Goal: Information Seeking & Learning: Learn about a topic

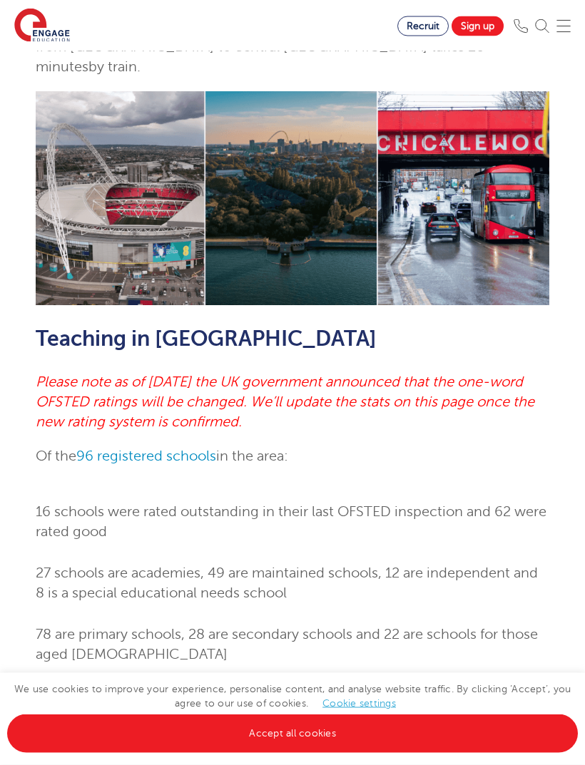
scroll to position [436, 0]
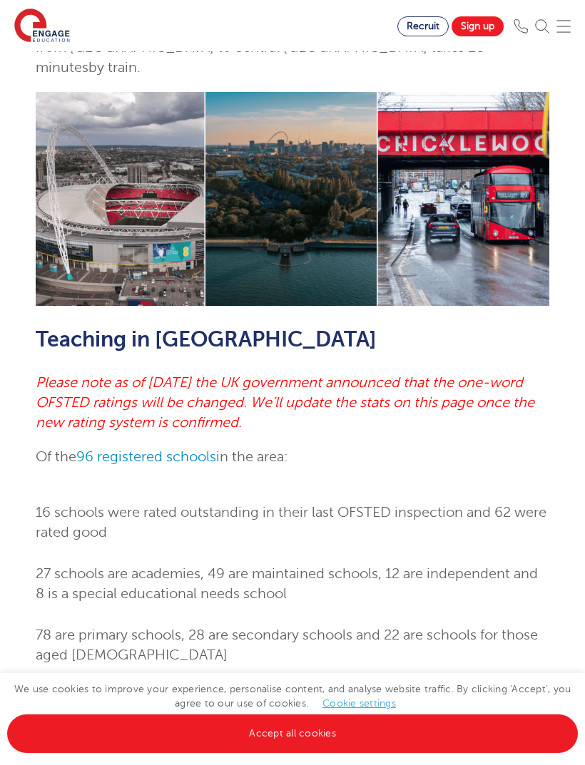
click at [300, 753] on link "Accept all cookies" at bounding box center [292, 734] width 571 height 39
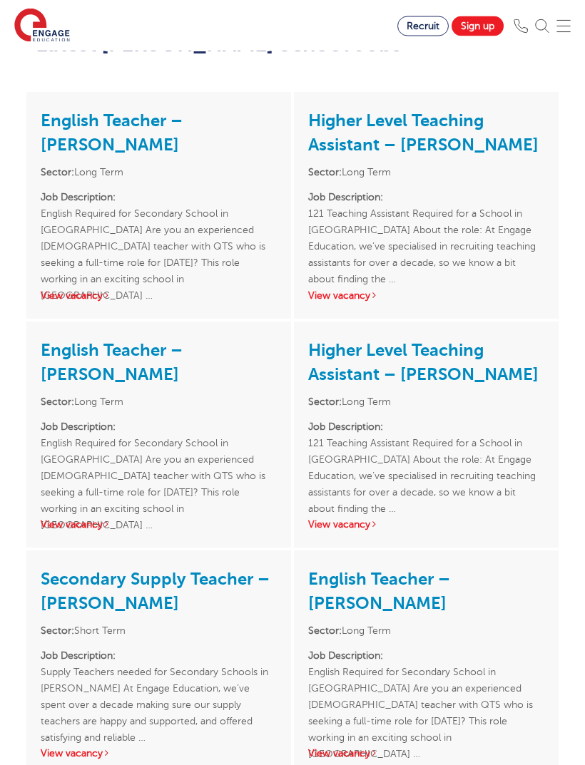
scroll to position [1602, 0]
click at [263, 569] on link "Secondary Supply Teacher – Brent" at bounding box center [155, 591] width 229 height 44
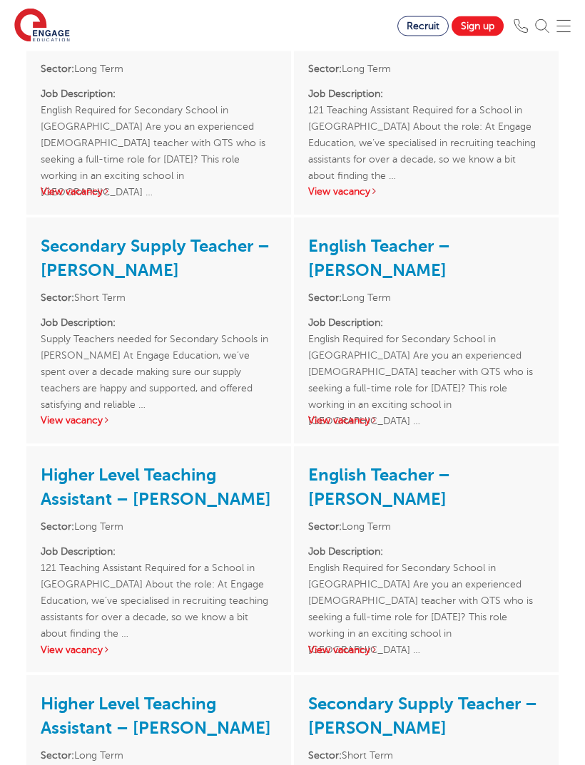
scroll to position [1937, 0]
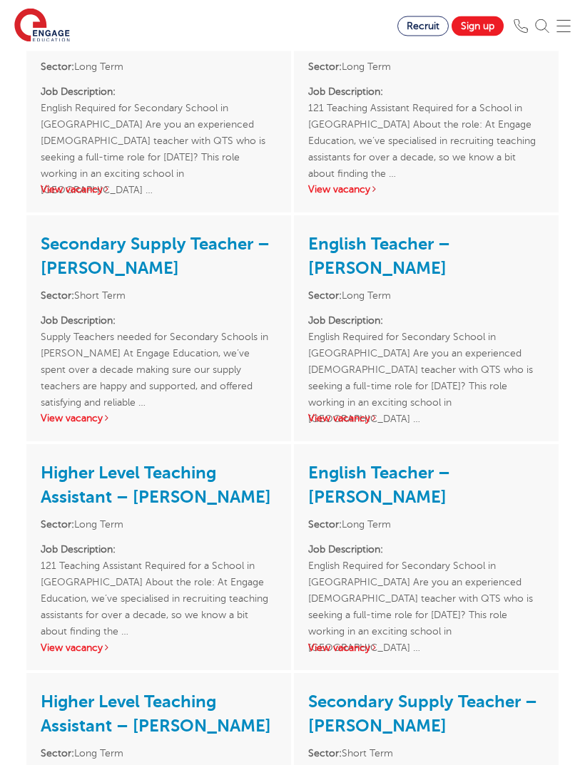
click at [69, 464] on link "Higher Level Teaching Assistant – [PERSON_NAME]" at bounding box center [156, 486] width 230 height 44
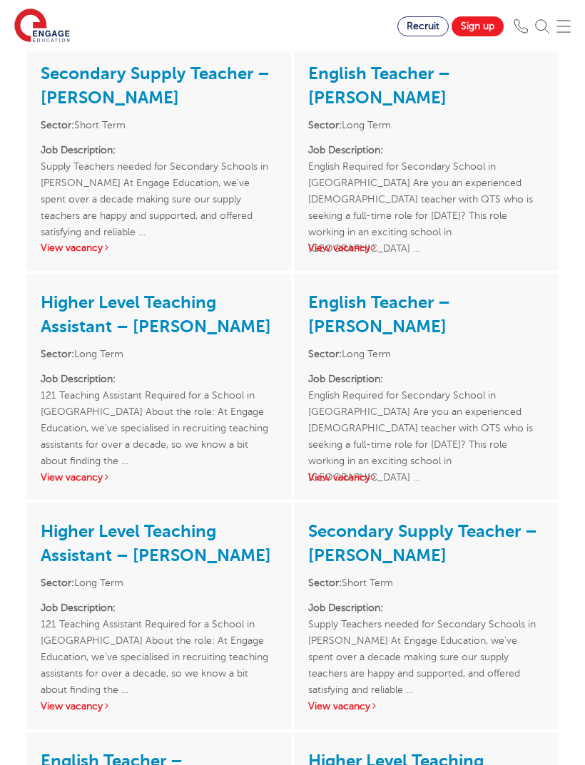
scroll to position [2106, 0]
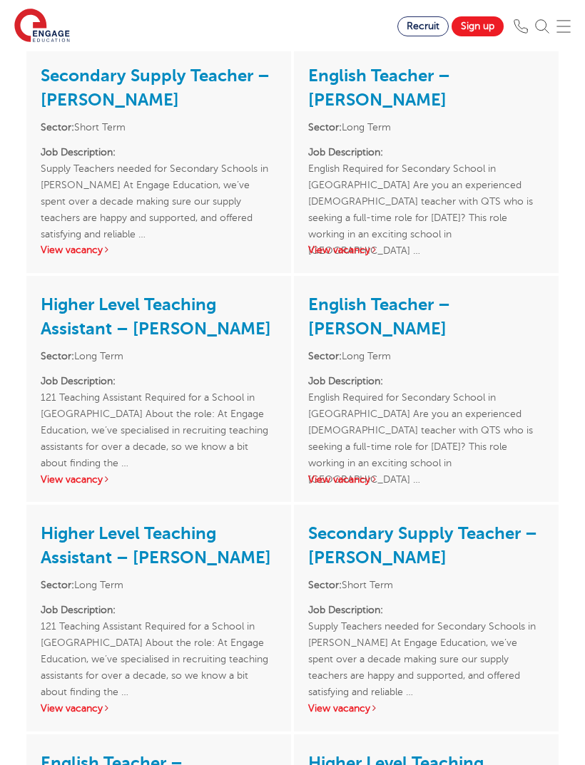
click at [446, 523] on link "Secondary Supply Teacher – Brent" at bounding box center [422, 545] width 229 height 44
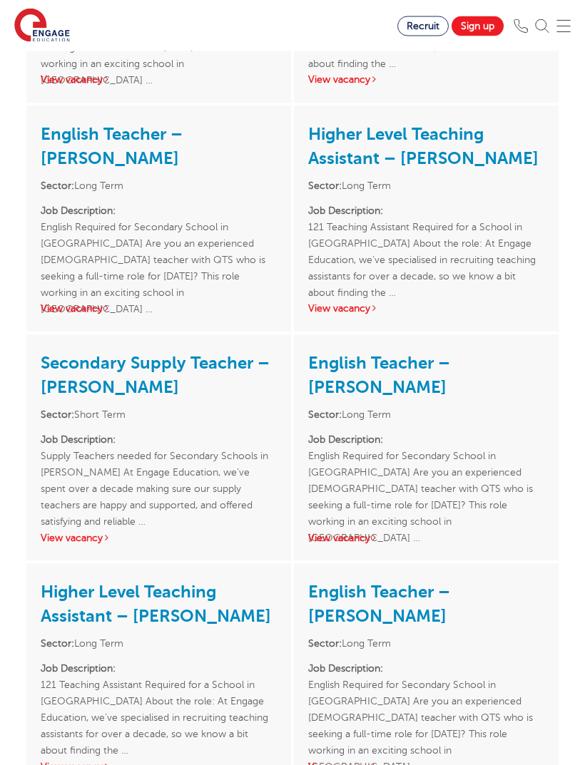
scroll to position [2930, 0]
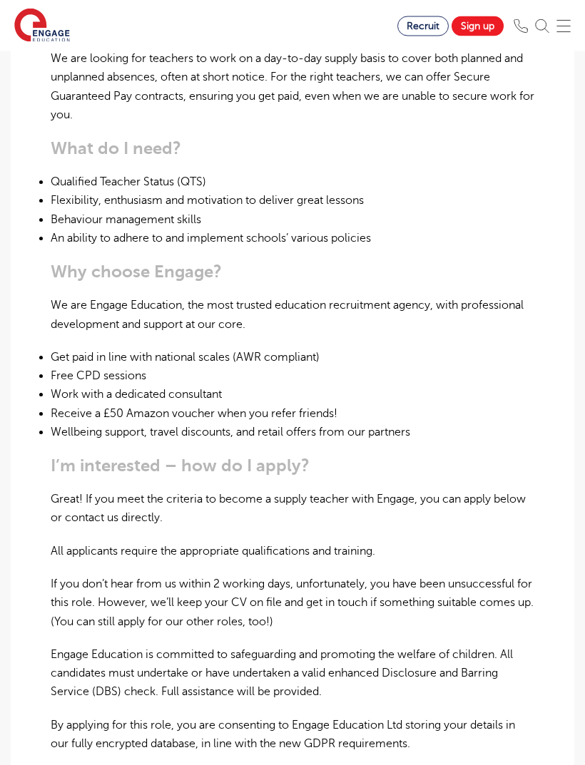
scroll to position [693, 0]
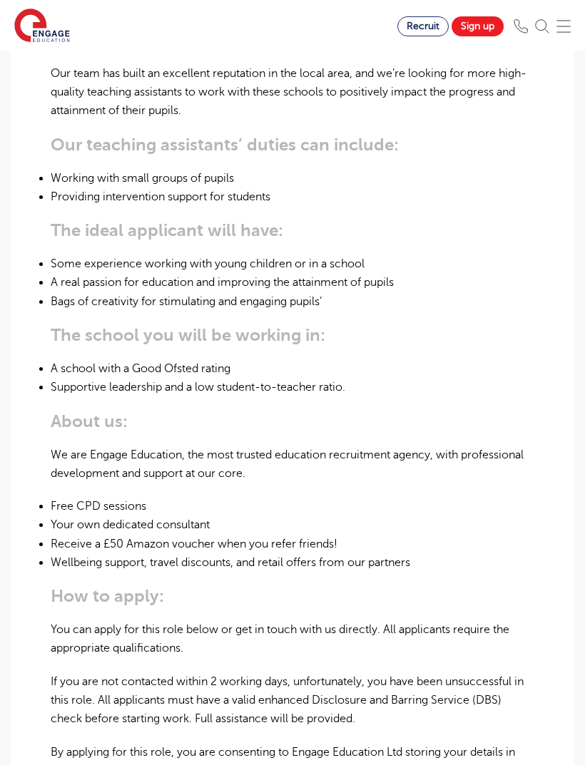
scroll to position [638, 0]
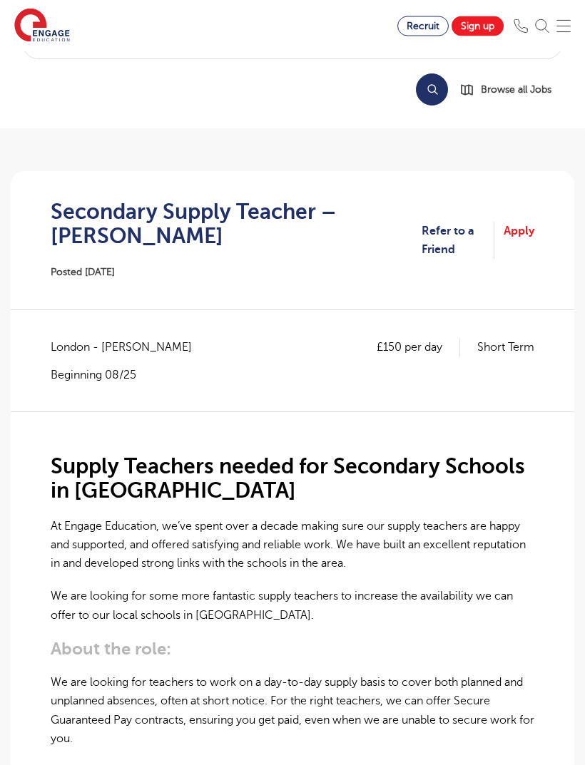
scroll to position [53, 0]
